Goal: Transaction & Acquisition: Purchase product/service

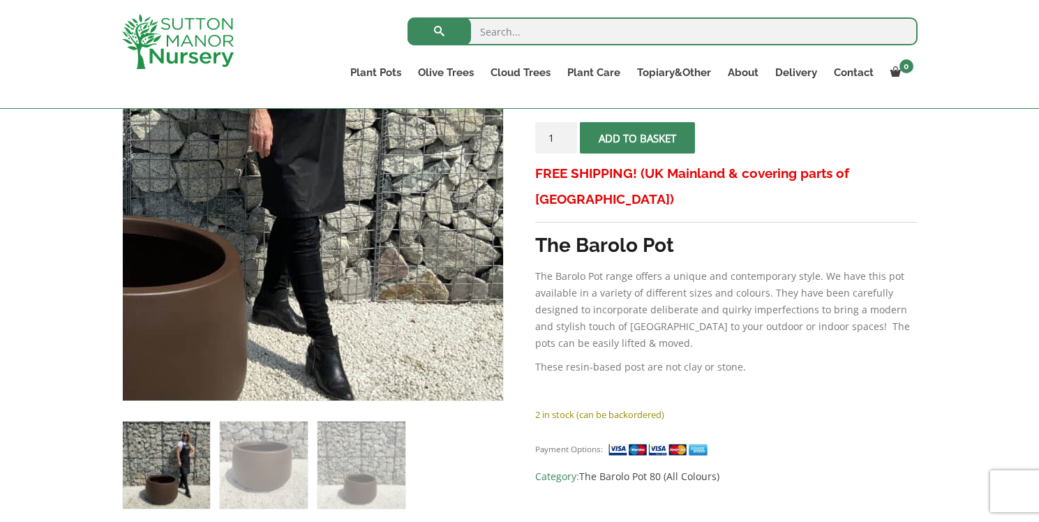
scroll to position [309, 0]
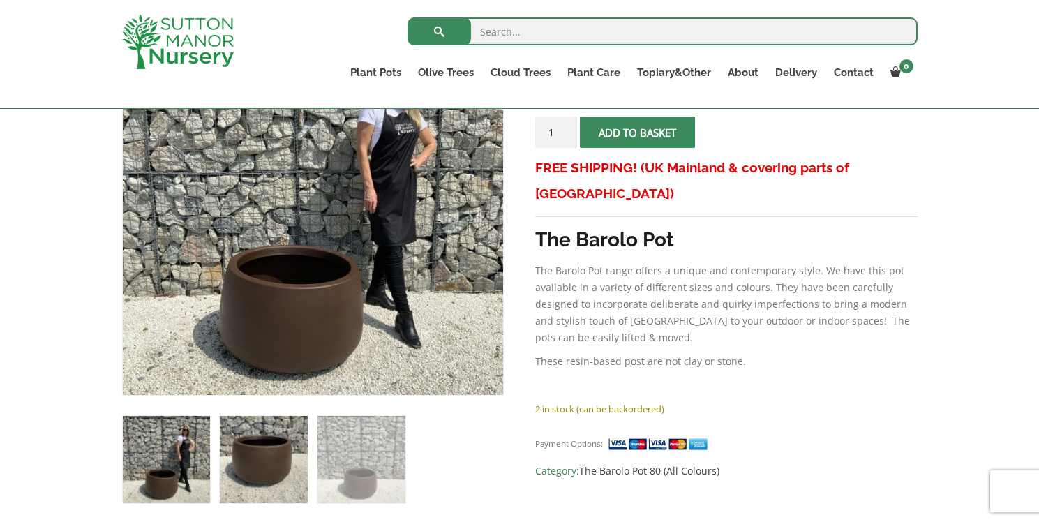
click at [289, 474] on img at bounding box center [263, 459] width 87 height 87
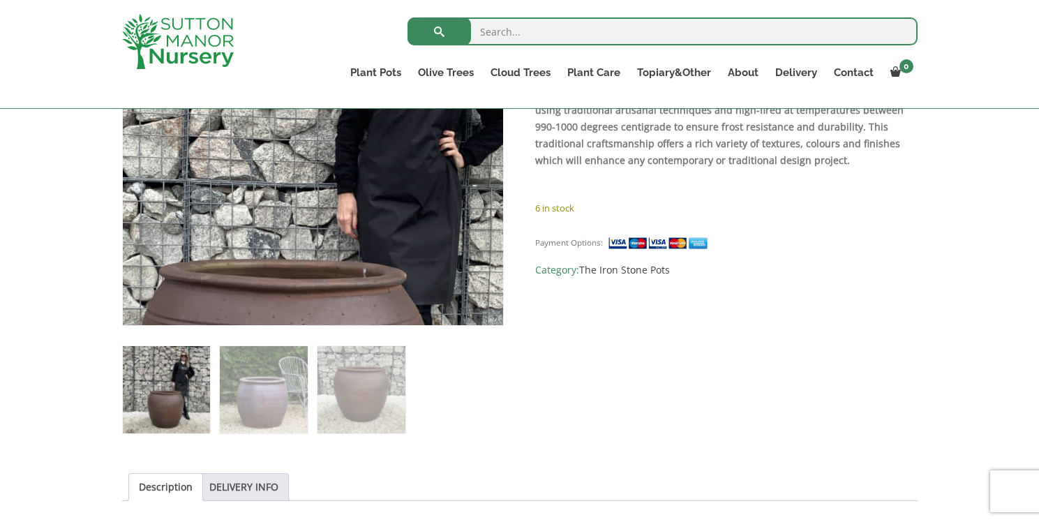
scroll to position [380, 0]
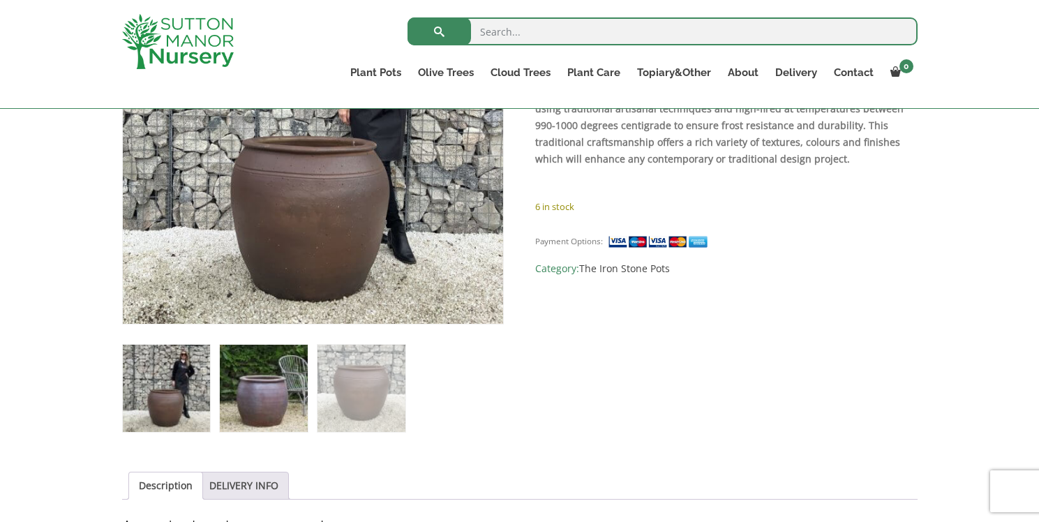
click at [276, 411] on img at bounding box center [263, 388] width 87 height 87
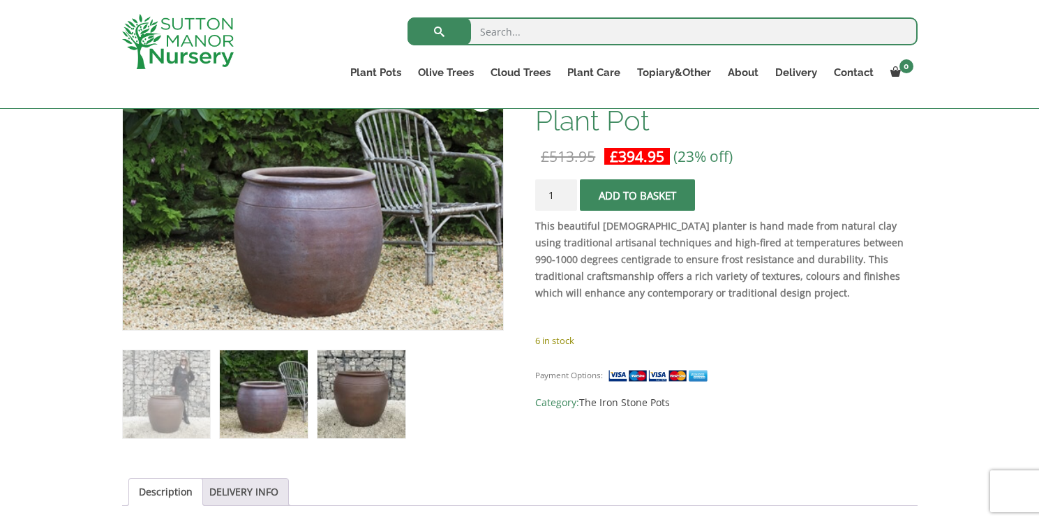
scroll to position [245, 0]
click at [378, 403] on img at bounding box center [361, 394] width 87 height 87
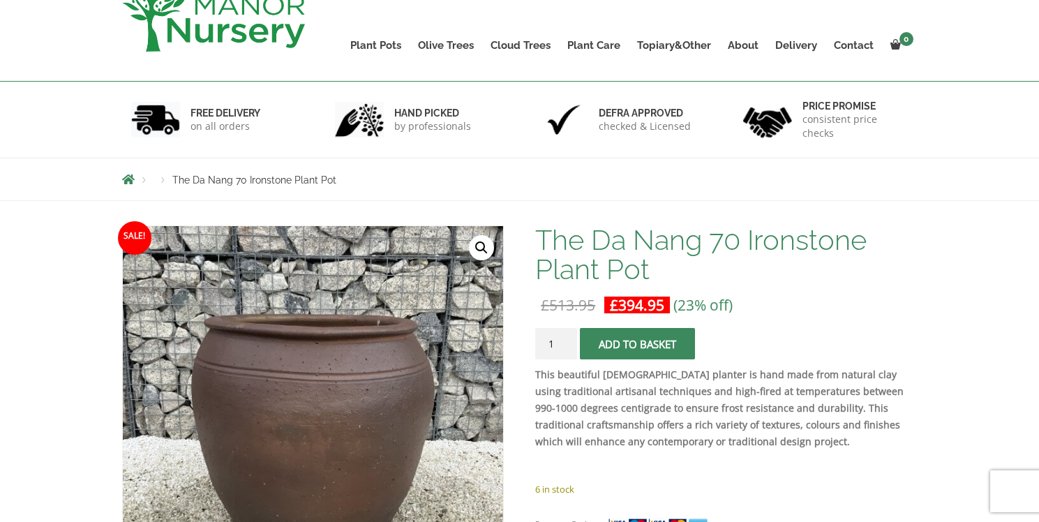
scroll to position [0, 0]
